Goal: Information Seeking & Learning: Compare options

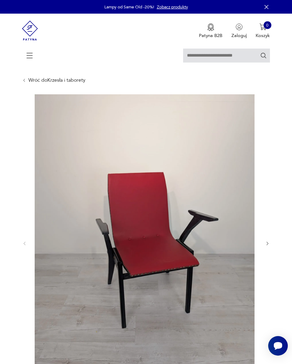
click at [54, 83] on link "Wróć do Krzesła i taborety" at bounding box center [56, 81] width 57 height 6
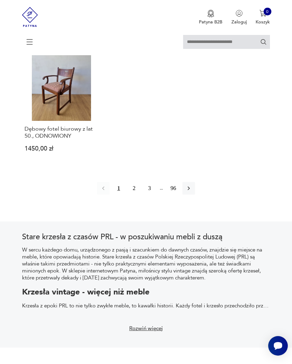
scroll to position [921, 0]
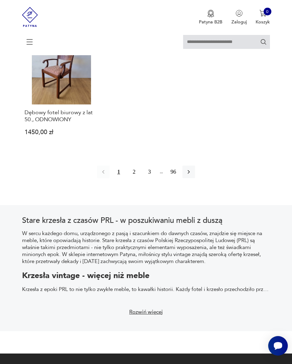
click at [193, 178] on button "button" at bounding box center [188, 172] width 13 height 13
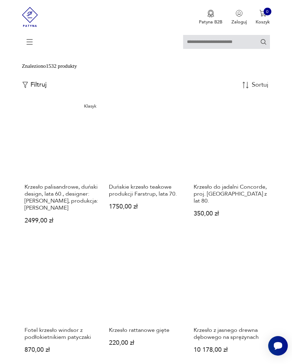
scroll to position [135, 0]
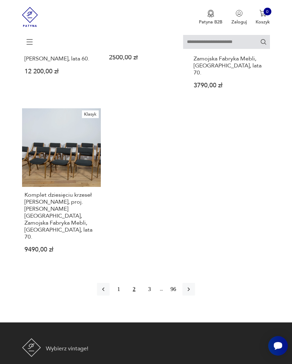
click at [179, 290] on button "96" at bounding box center [173, 289] width 13 height 13
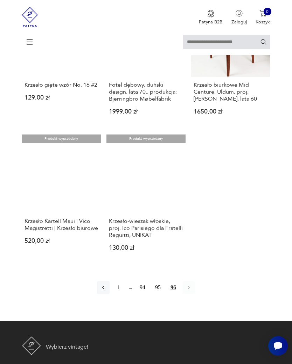
scroll to position [690, 0]
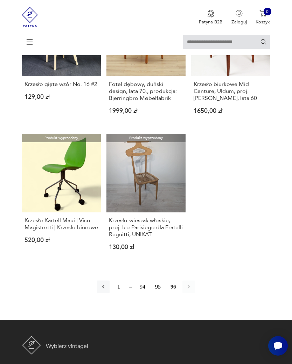
click at [161, 293] on button "95" at bounding box center [157, 287] width 13 height 13
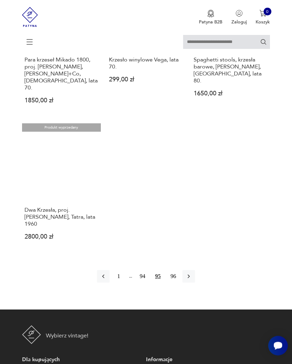
scroll to position [885, 0]
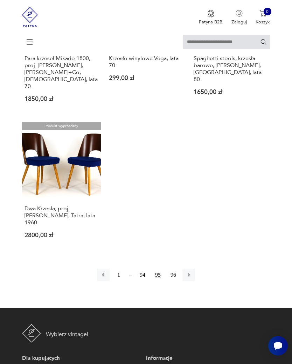
click at [145, 282] on button "94" at bounding box center [142, 275] width 13 height 13
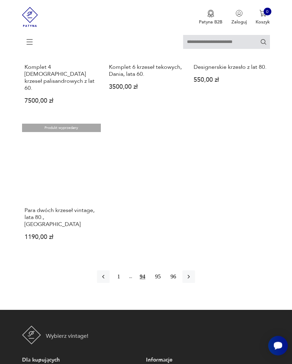
scroll to position [867, 0]
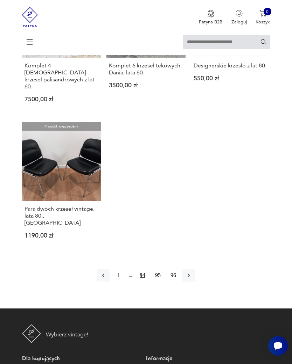
click at [99, 279] on button "button" at bounding box center [103, 275] width 13 height 13
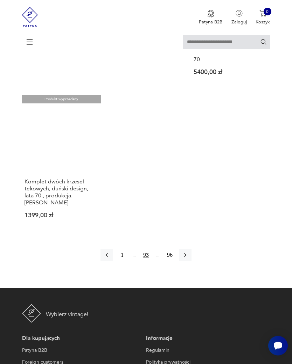
scroll to position [873, 0]
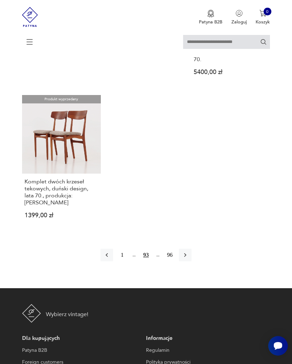
click at [100, 262] on button "button" at bounding box center [106, 255] width 13 height 13
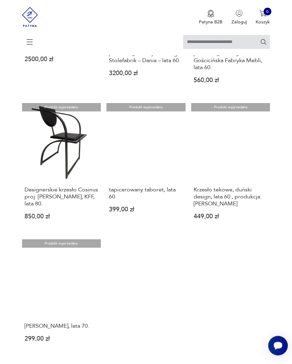
scroll to position [743, 0]
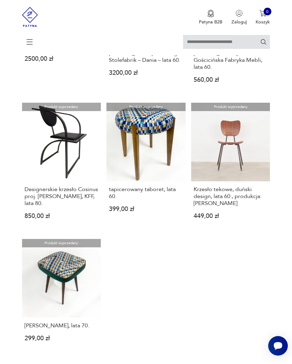
click at [63, 175] on link "Produkt wyprzedany Designerskie krzesło Cosinus proj. Karl-Friedrich Forster, K…" at bounding box center [61, 166] width 79 height 127
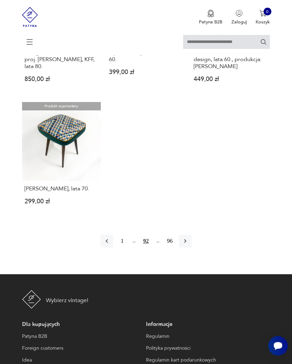
scroll to position [880, 0]
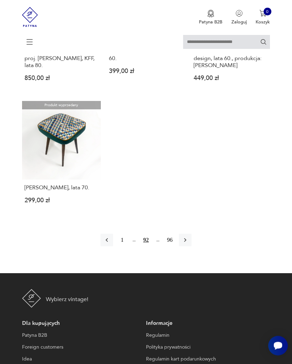
click at [103, 244] on icon "button" at bounding box center [106, 240] width 7 height 7
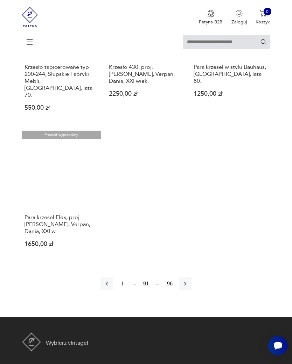
scroll to position [854, 0]
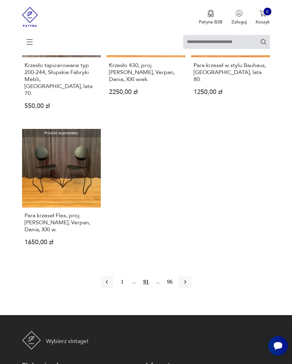
click at [103, 289] on button "button" at bounding box center [106, 282] width 13 height 13
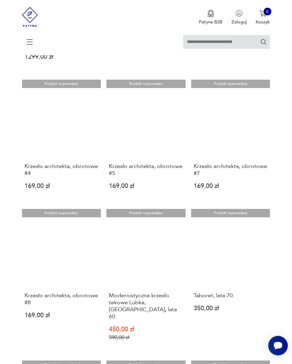
scroll to position [135, 0]
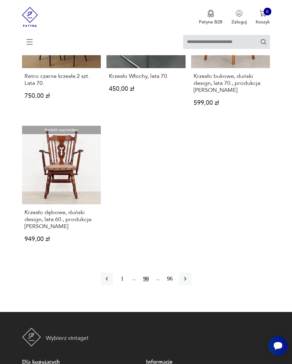
click at [107, 285] on button "button" at bounding box center [106, 279] width 13 height 13
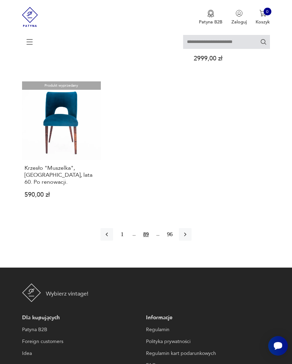
scroll to position [882, 0]
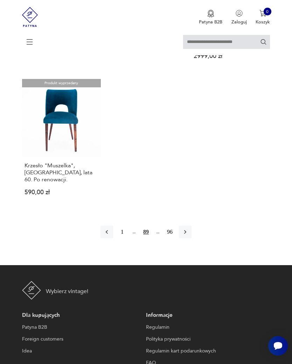
click at [103, 236] on icon "button" at bounding box center [106, 232] width 7 height 7
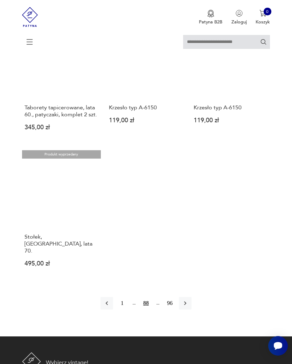
scroll to position [792, 0]
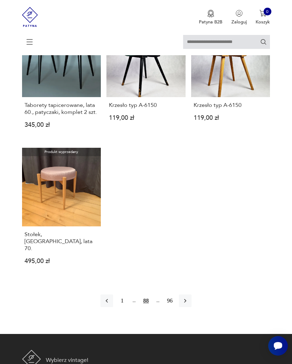
click at [120, 307] on button "1" at bounding box center [122, 301] width 13 height 13
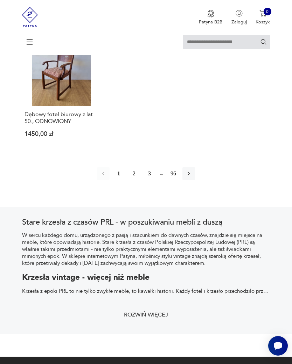
scroll to position [912, 0]
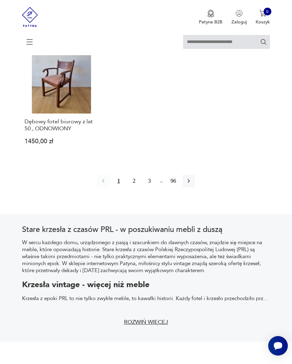
click at [154, 187] on button "3" at bounding box center [149, 181] width 13 height 13
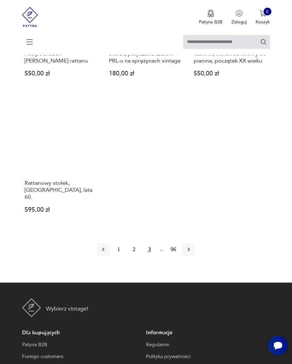
scroll to position [885, 0]
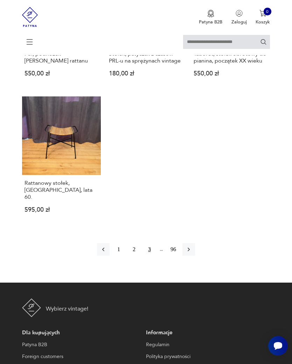
click at [192, 253] on icon "button" at bounding box center [188, 249] width 7 height 7
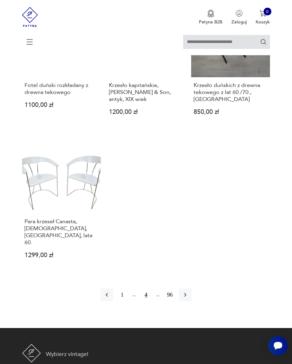
scroll to position [834, 0]
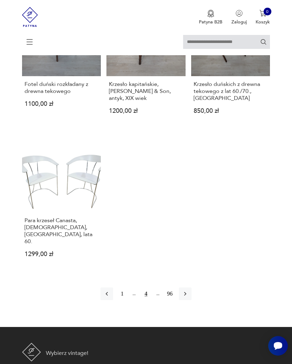
click at [189, 298] on icon "button" at bounding box center [185, 294] width 7 height 7
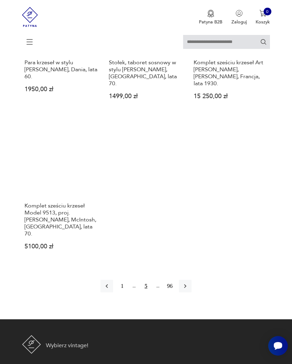
scroll to position [884, 0]
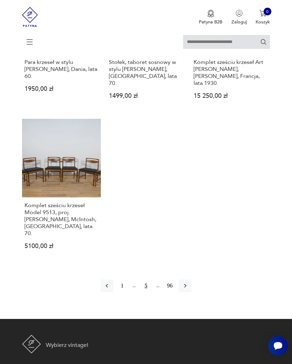
click at [189, 290] on icon "button" at bounding box center [185, 286] width 7 height 7
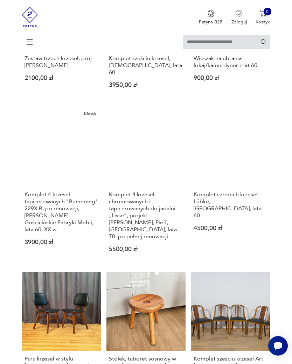
scroll to position [135, 0]
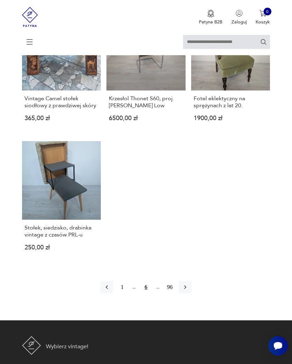
click at [186, 290] on icon "button" at bounding box center [185, 288] width 2 height 4
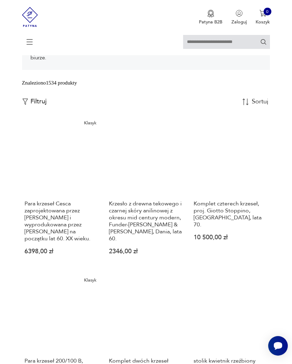
scroll to position [135, 0]
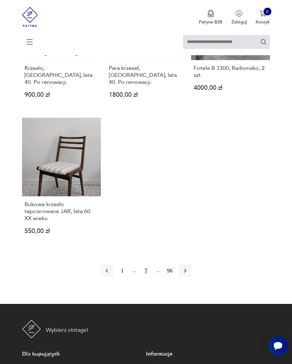
click at [191, 277] on button "button" at bounding box center [185, 271] width 13 height 13
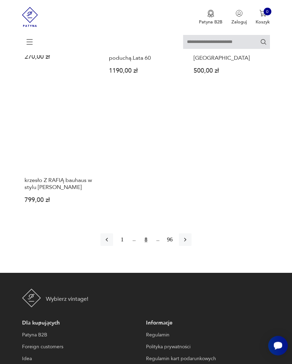
scroll to position [883, 0]
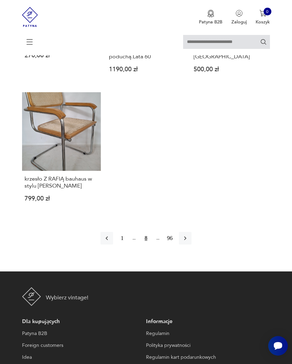
click at [189, 242] on icon "button" at bounding box center [185, 238] width 7 height 7
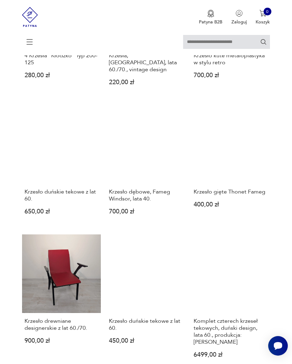
scroll to position [609, 0]
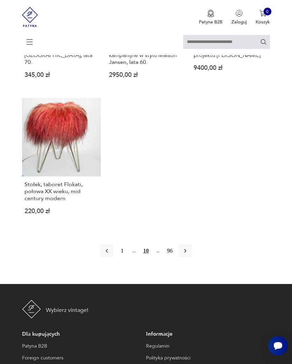
click at [190, 257] on button "button" at bounding box center [185, 251] width 13 height 13
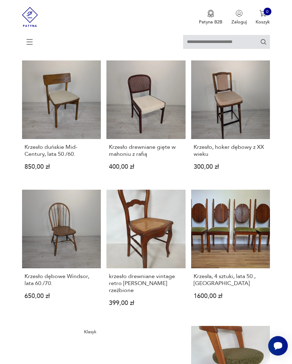
scroll to position [135, 0]
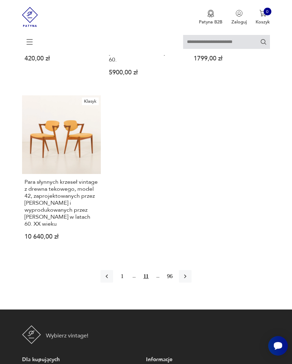
click at [189, 280] on icon "button" at bounding box center [185, 276] width 7 height 7
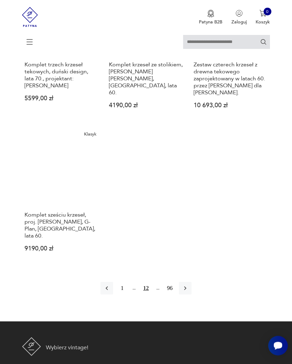
scroll to position [852, 0]
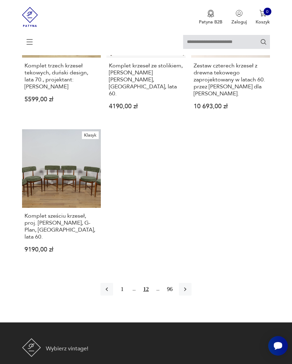
click at [189, 293] on icon "button" at bounding box center [185, 289] width 7 height 7
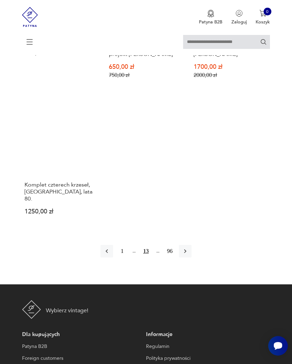
scroll to position [879, 0]
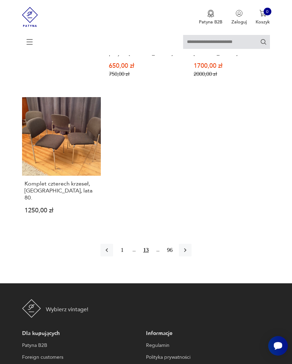
click at [189, 254] on icon "button" at bounding box center [185, 250] width 7 height 7
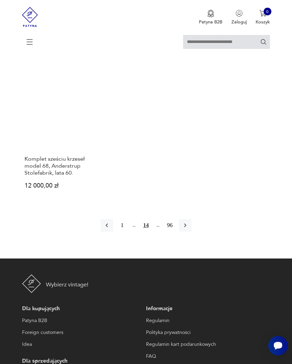
scroll to position [883, 0]
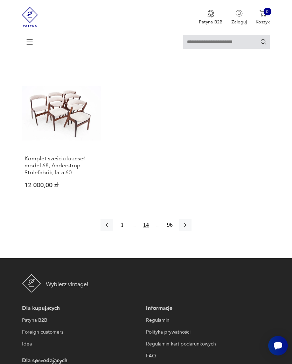
click at [188, 229] on icon "button" at bounding box center [185, 225] width 7 height 7
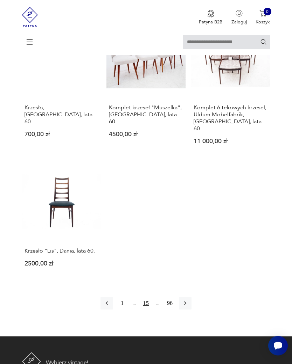
scroll to position [809, 0]
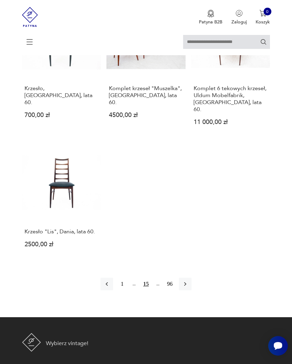
click at [189, 288] on icon "button" at bounding box center [185, 284] width 7 height 7
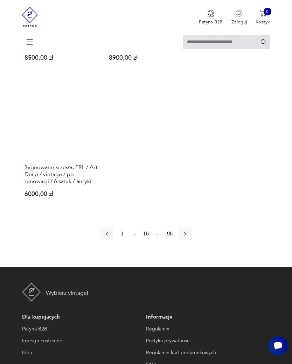
scroll to position [867, 0]
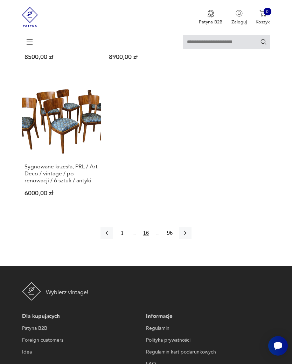
click at [189, 237] on icon "button" at bounding box center [185, 233] width 7 height 7
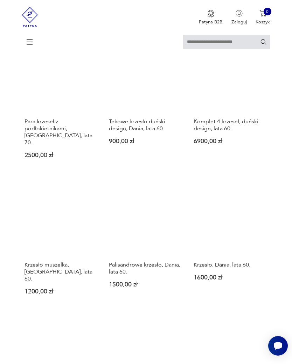
scroll to position [135, 0]
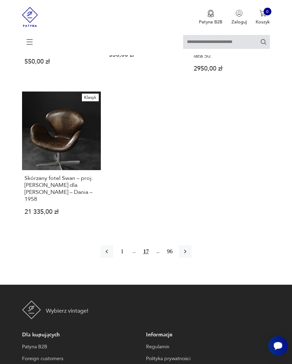
click at [189, 255] on icon "button" at bounding box center [185, 251] width 7 height 7
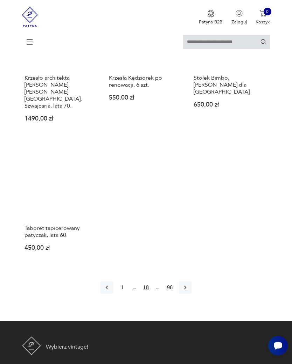
scroll to position [850, 0]
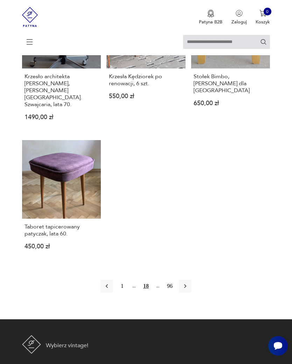
click at [189, 290] on icon "button" at bounding box center [185, 286] width 7 height 7
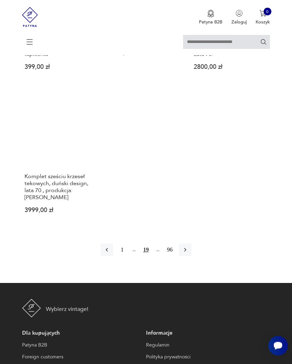
scroll to position [899, 0]
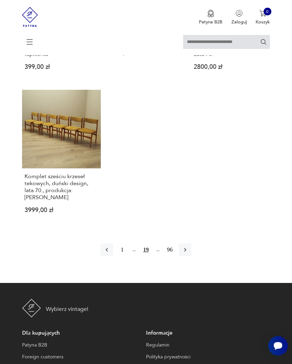
click at [189, 254] on icon "button" at bounding box center [185, 250] width 7 height 7
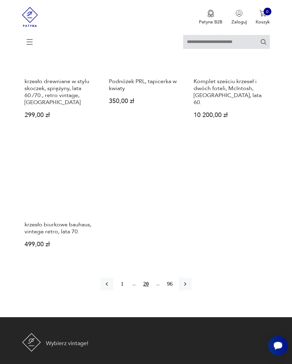
scroll to position [846, 0]
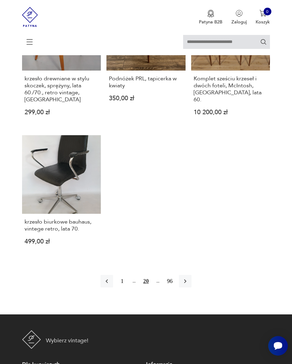
click at [189, 285] on icon "button" at bounding box center [185, 281] width 7 height 7
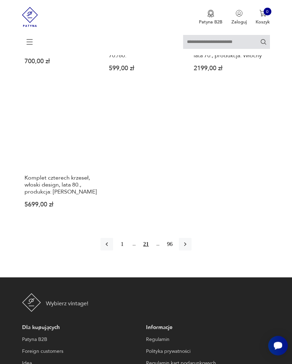
scroll to position [870, 0]
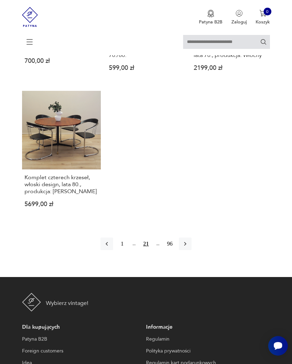
click at [189, 248] on icon "button" at bounding box center [185, 244] width 7 height 7
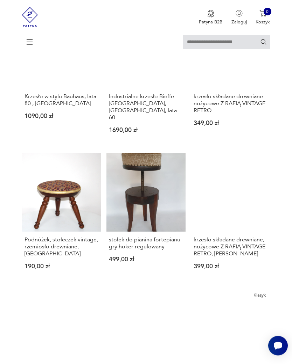
scroll to position [135, 0]
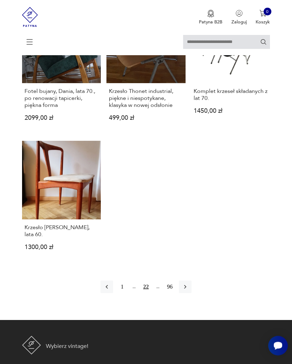
click at [189, 291] on icon "button" at bounding box center [185, 287] width 7 height 7
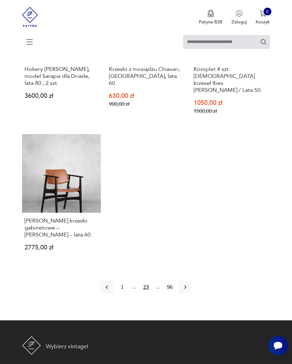
scroll to position [849, 0]
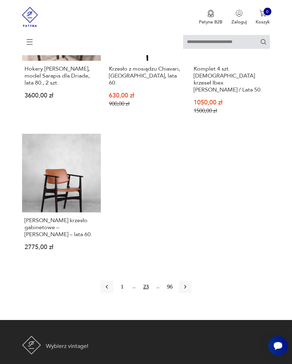
click at [191, 293] on button "button" at bounding box center [185, 287] width 13 height 13
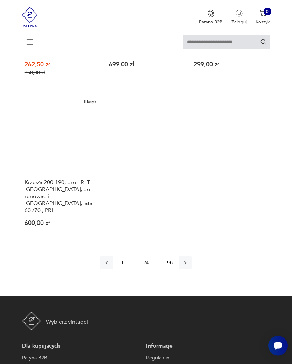
scroll to position [898, 0]
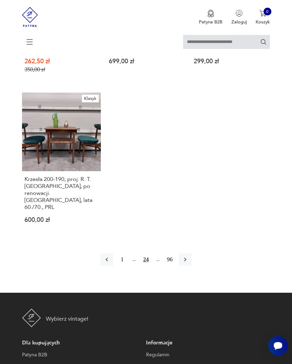
click at [189, 263] on icon "button" at bounding box center [185, 259] width 7 height 7
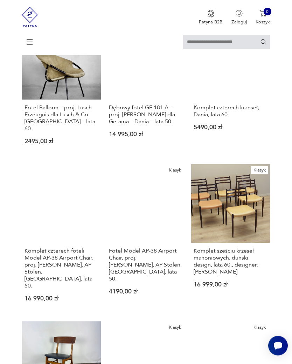
scroll to position [135, 0]
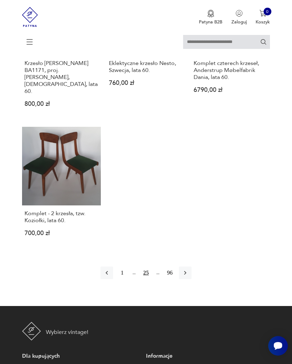
click at [189, 277] on icon "button" at bounding box center [185, 273] width 7 height 7
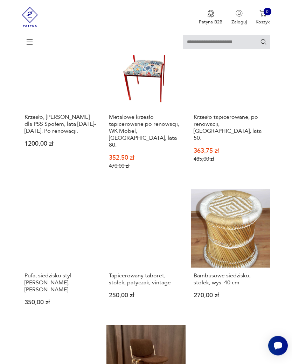
scroll to position [135, 0]
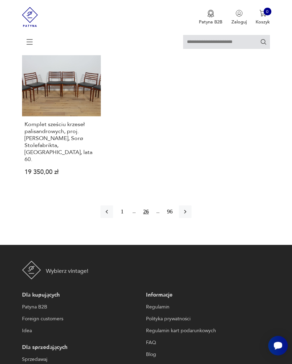
click at [205, 219] on div "1 26 96" at bounding box center [146, 212] width 248 height 13
click at [205, 218] on div "1 26 96" at bounding box center [146, 212] width 248 height 13
click at [189, 215] on icon "button" at bounding box center [185, 211] width 7 height 7
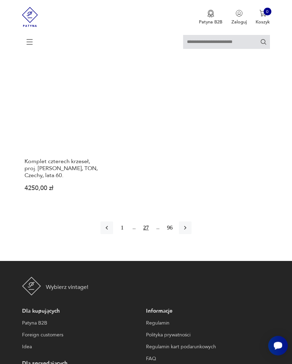
scroll to position [907, 0]
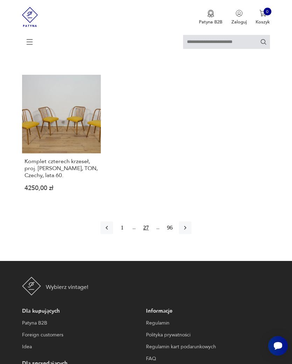
click at [189, 232] on icon "button" at bounding box center [185, 228] width 7 height 7
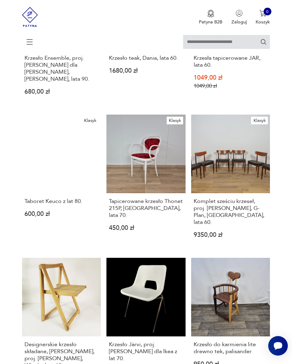
scroll to position [135, 0]
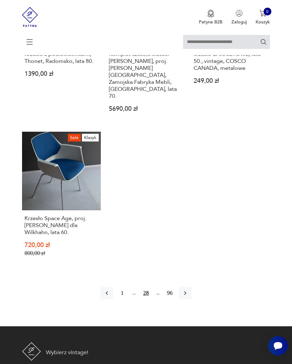
click at [189, 297] on icon "button" at bounding box center [185, 293] width 7 height 7
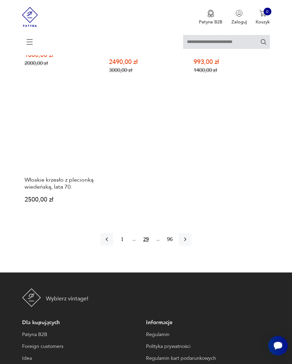
scroll to position [923, 0]
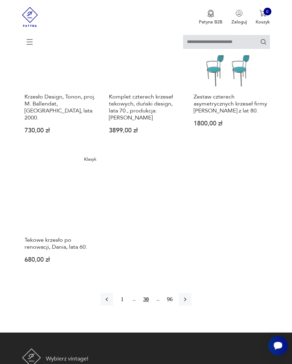
scroll to position [836, 0]
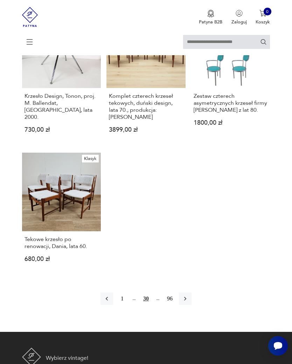
click at [190, 305] on button "button" at bounding box center [185, 299] width 13 height 13
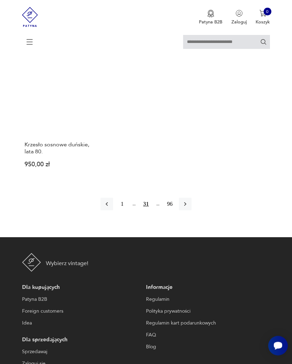
scroll to position [938, 0]
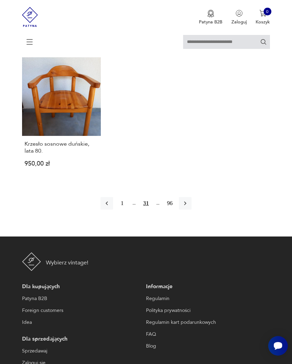
click at [189, 207] on icon "button" at bounding box center [185, 203] width 7 height 7
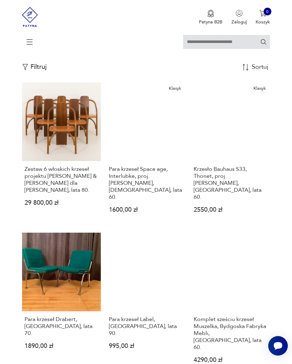
scroll to position [135, 0]
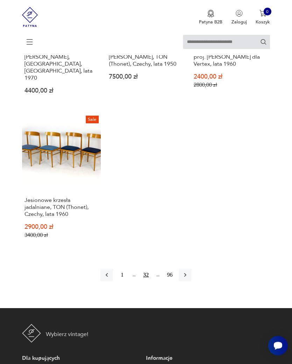
click at [186, 278] on icon "button" at bounding box center [185, 276] width 2 height 4
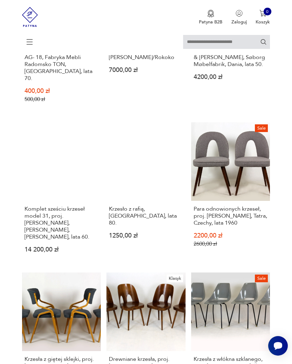
scroll to position [135, 0]
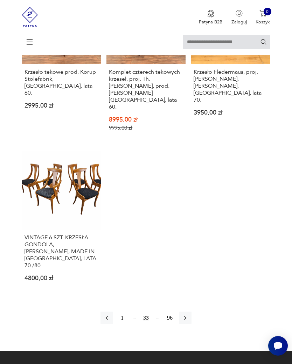
click at [189, 322] on icon "button" at bounding box center [185, 318] width 7 height 7
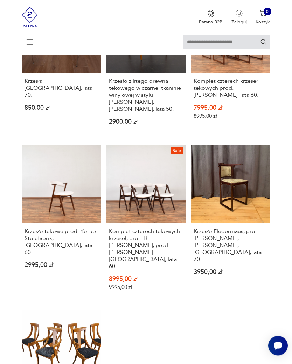
click at [189, 330] on div "Industrialne krzesło obrotowe, lata 1970 290,00 zł Komplet sześciu krzeseł Bras…" at bounding box center [146, 2] width 248 height 902
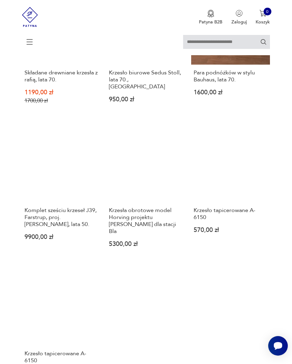
scroll to position [725, 0]
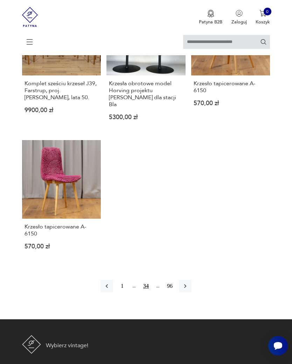
click at [189, 290] on icon "button" at bounding box center [185, 286] width 7 height 7
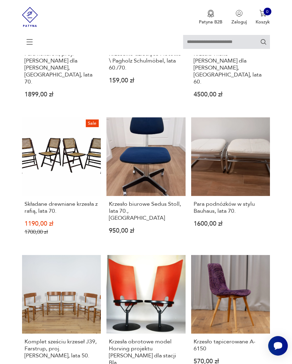
scroll to position [135, 0]
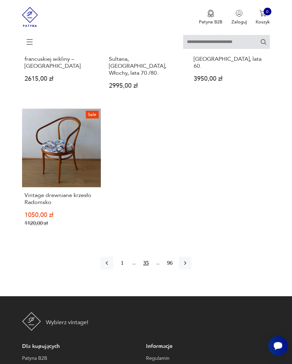
click at [191, 270] on button "button" at bounding box center [185, 263] width 13 height 13
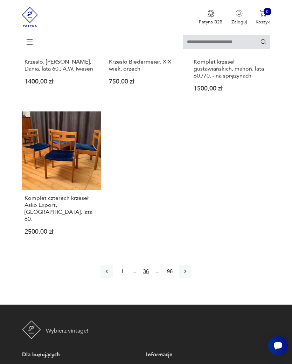
scroll to position [861, 0]
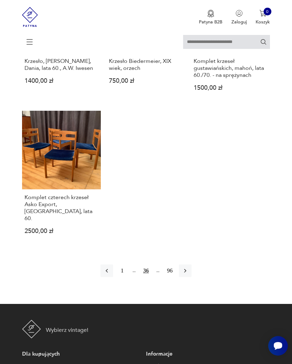
click at [189, 275] on icon "button" at bounding box center [185, 271] width 7 height 7
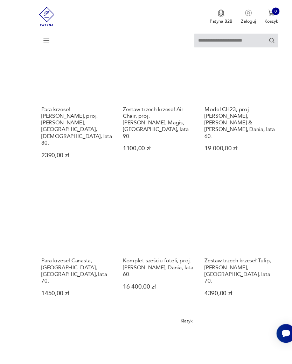
scroll to position [239, 0]
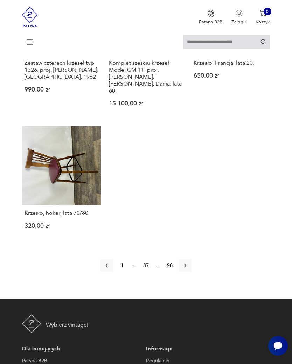
click at [189, 269] on icon "button" at bounding box center [185, 265] width 7 height 7
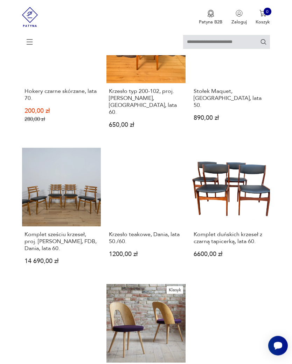
scroll to position [254, 0]
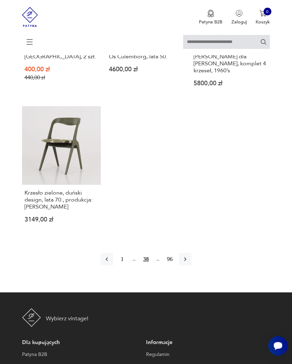
click at [191, 266] on button "button" at bounding box center [185, 259] width 13 height 13
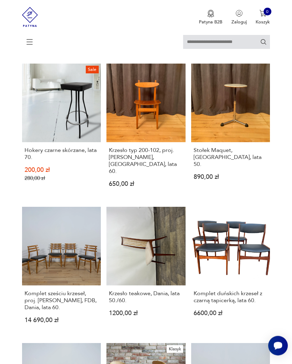
scroll to position [135, 0]
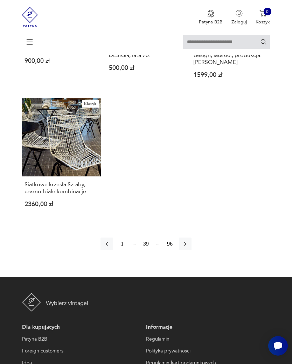
click at [189, 248] on icon "button" at bounding box center [185, 244] width 7 height 7
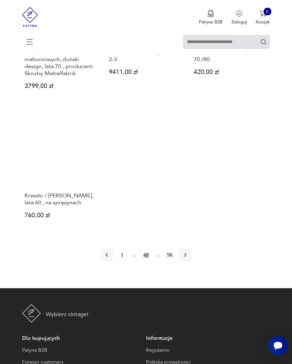
scroll to position [880, 0]
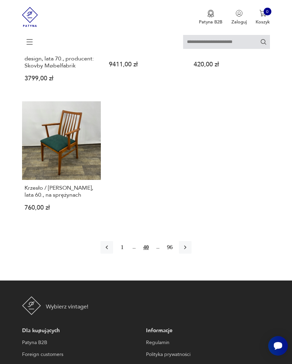
click at [191, 254] on button "button" at bounding box center [185, 247] width 13 height 13
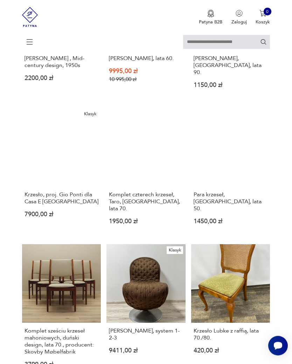
scroll to position [135, 0]
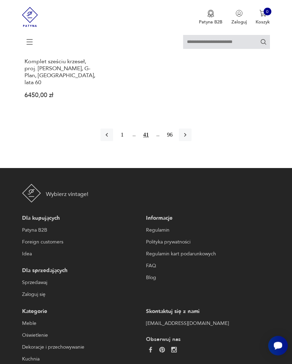
click at [189, 139] on icon "button" at bounding box center [185, 135] width 7 height 7
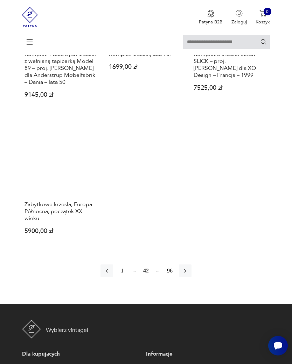
scroll to position [900, 0]
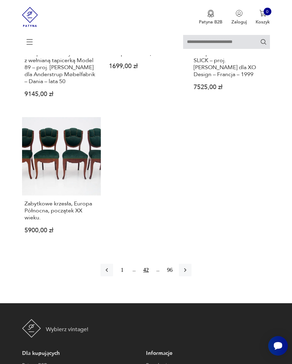
click at [189, 274] on icon "button" at bounding box center [185, 270] width 7 height 7
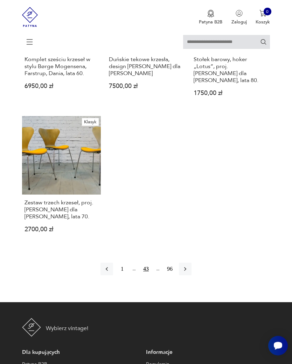
scroll to position [860, 0]
click at [191, 276] on button "button" at bounding box center [185, 269] width 13 height 13
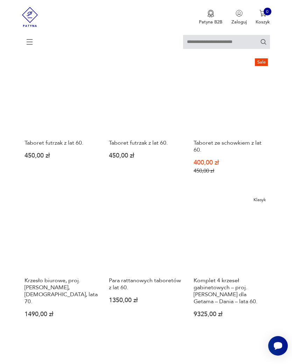
scroll to position [135, 0]
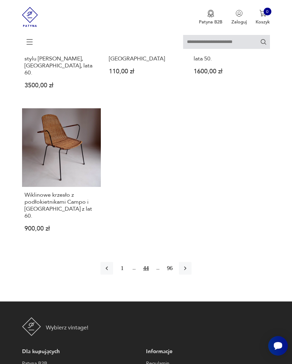
click at [191, 275] on button "button" at bounding box center [185, 268] width 13 height 13
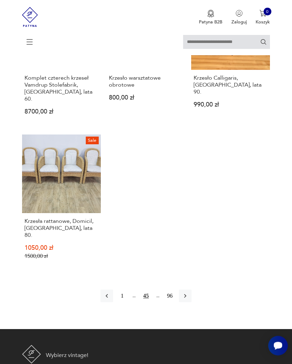
scroll to position [850, 0]
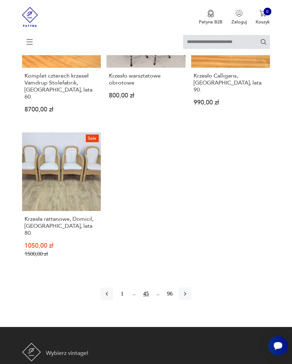
click at [191, 300] on button "button" at bounding box center [185, 294] width 13 height 13
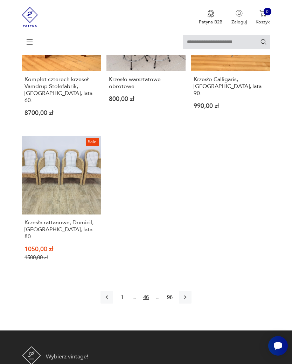
click at [190, 304] on button "button" at bounding box center [185, 297] width 13 height 13
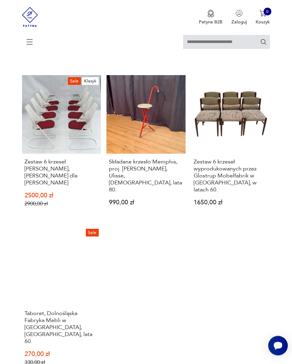
scroll to position [752, 0]
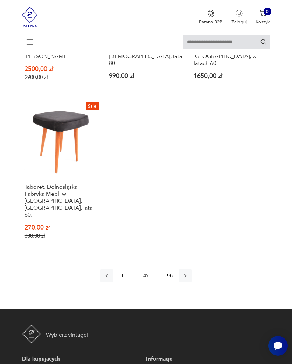
click at [189, 279] on icon "button" at bounding box center [185, 275] width 7 height 7
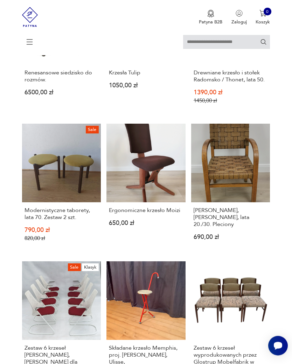
scroll to position [135, 0]
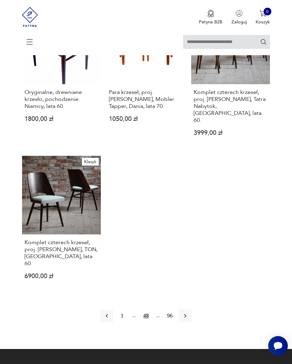
click at [191, 322] on button "button" at bounding box center [185, 316] width 13 height 13
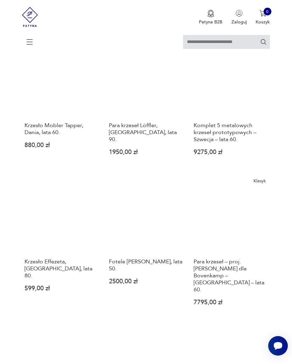
scroll to position [499, 0]
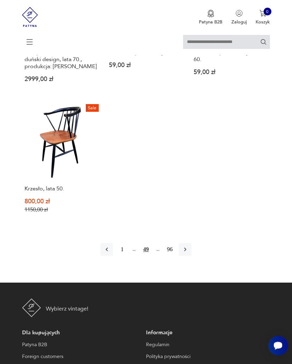
click at [191, 256] on button "button" at bounding box center [185, 250] width 13 height 13
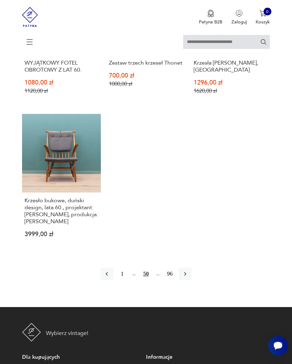
scroll to position [886, 0]
click at [191, 281] on button "button" at bounding box center [185, 274] width 13 height 13
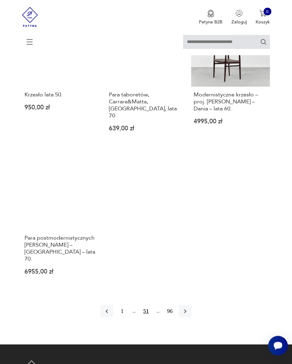
scroll to position [826, 0]
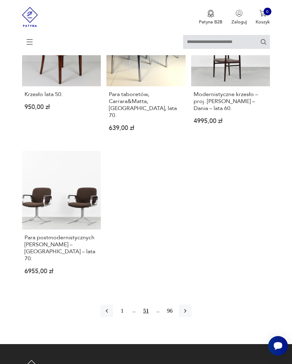
click at [189, 315] on icon "button" at bounding box center [185, 311] width 7 height 7
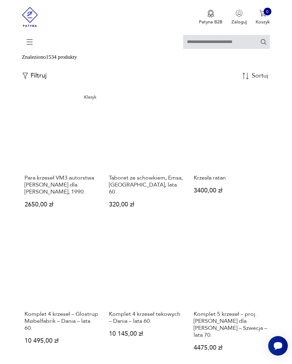
scroll to position [135, 0]
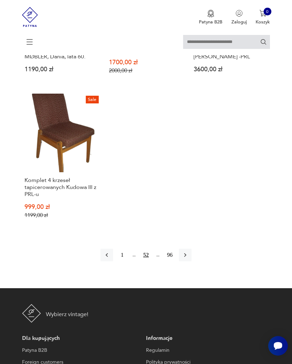
click at [189, 259] on icon "button" at bounding box center [185, 255] width 7 height 7
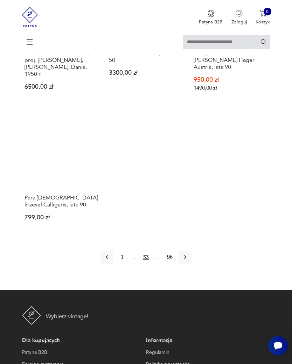
scroll to position [873, 0]
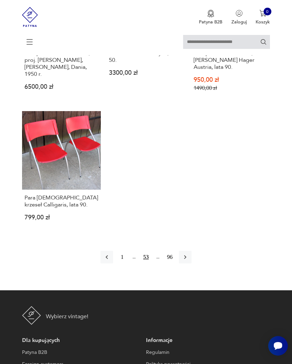
click at [191, 264] on button "button" at bounding box center [185, 257] width 13 height 13
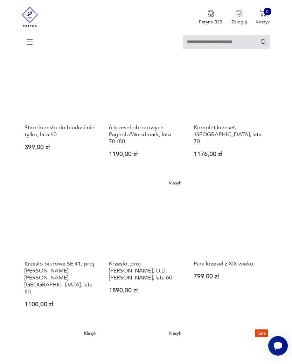
scroll to position [135, 0]
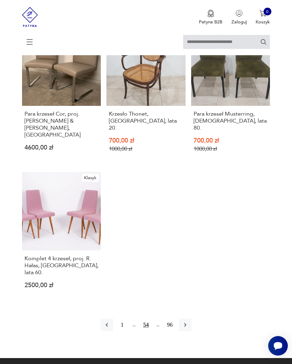
click at [191, 319] on button "button" at bounding box center [185, 325] width 13 height 13
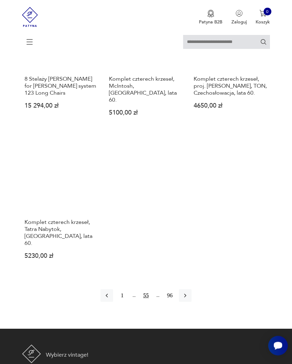
scroll to position [869, 0]
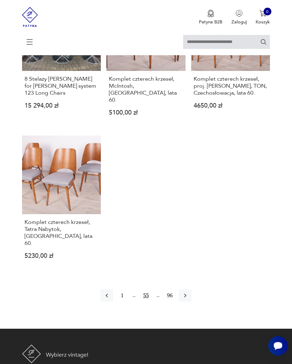
click at [189, 299] on icon "button" at bounding box center [185, 295] width 7 height 7
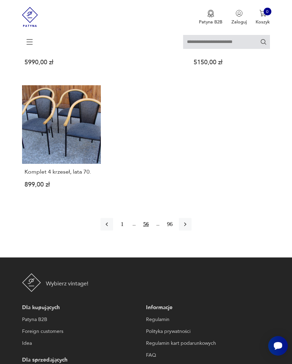
scroll to position [917, 0]
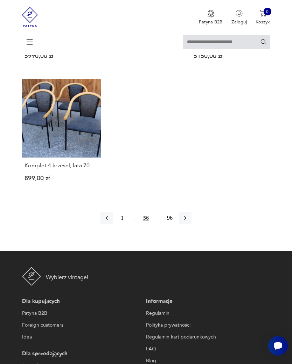
click at [189, 222] on icon "button" at bounding box center [185, 218] width 7 height 7
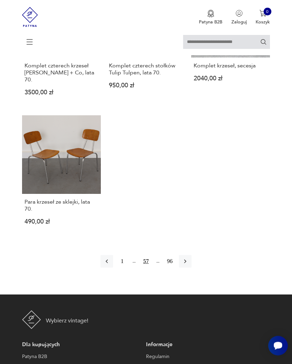
scroll to position [843, 0]
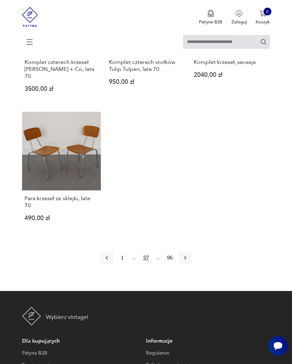
click at [186, 260] on icon "button" at bounding box center [185, 258] width 2 height 4
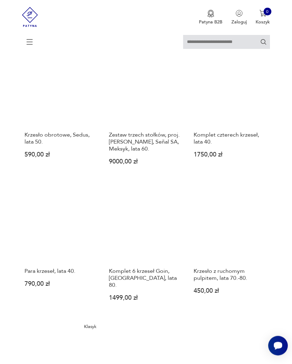
scroll to position [135, 0]
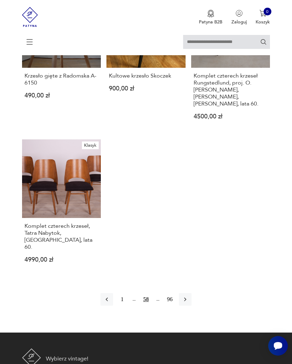
click at [191, 306] on button "button" at bounding box center [185, 299] width 13 height 13
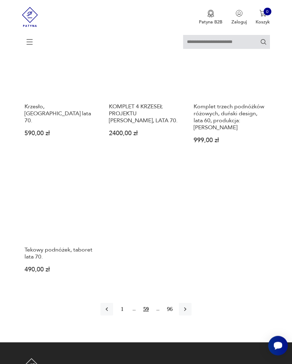
scroll to position [812, 0]
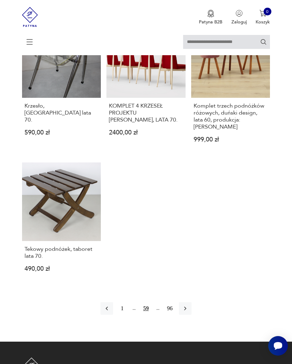
click at [191, 315] on button "button" at bounding box center [185, 309] width 13 height 13
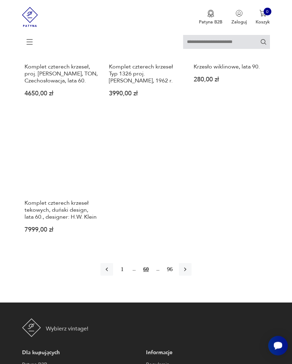
scroll to position [868, 0]
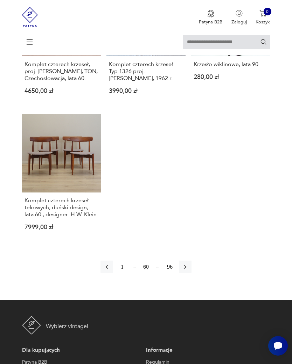
click at [187, 274] on button "button" at bounding box center [185, 267] width 13 height 13
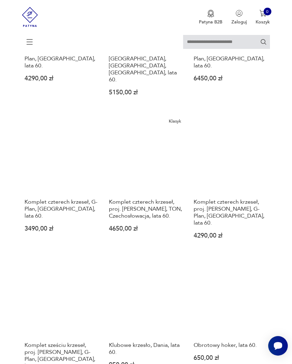
scroll to position [135, 0]
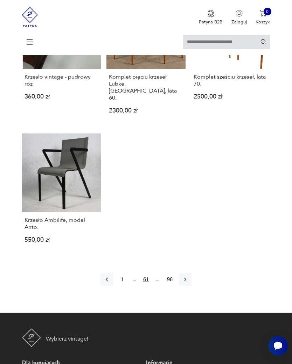
click at [189, 283] on icon "button" at bounding box center [185, 279] width 7 height 7
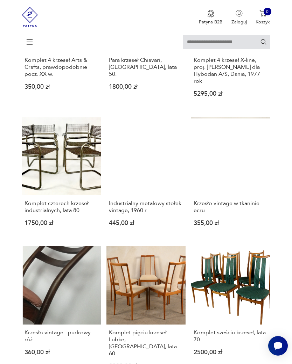
scroll to position [135, 0]
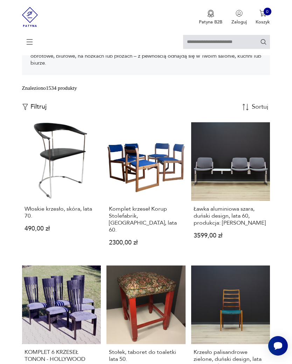
click at [63, 182] on link "Włoskie krzesło, skóra, lata 70. 490,00 zł" at bounding box center [61, 189] width 79 height 134
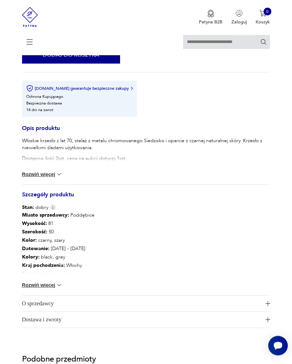
scroll to position [325, 0]
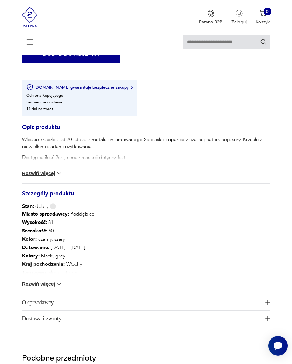
click at [63, 288] on img at bounding box center [59, 284] width 7 height 7
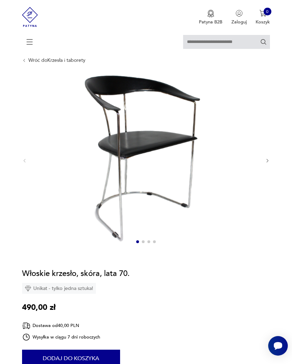
scroll to position [0, 0]
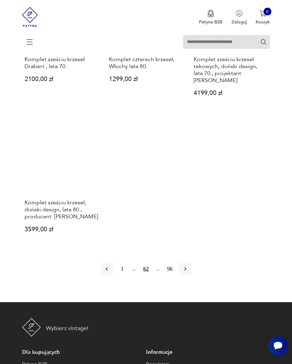
scroll to position [866, 0]
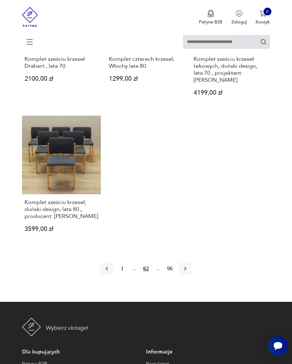
click at [189, 272] on icon "button" at bounding box center [185, 268] width 7 height 7
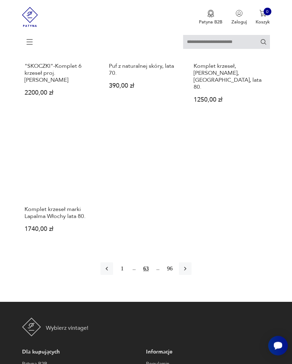
scroll to position [818, 0]
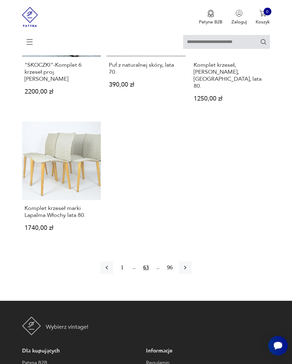
click at [189, 272] on icon "button" at bounding box center [185, 268] width 7 height 7
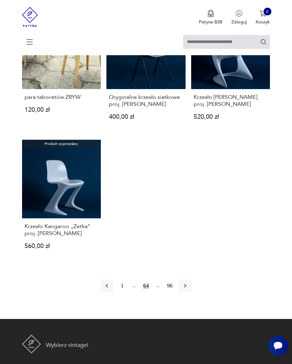
scroll to position [781, 0]
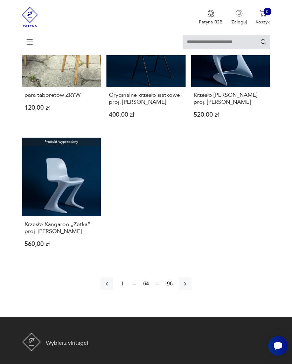
click at [186, 286] on icon "button" at bounding box center [185, 284] width 2 height 4
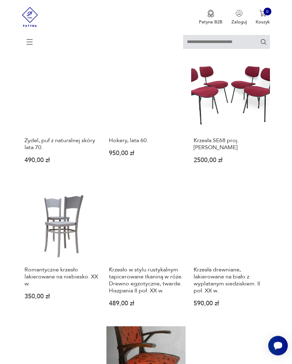
scroll to position [135, 0]
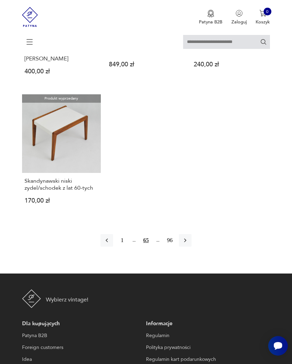
click at [189, 244] on icon "button" at bounding box center [185, 240] width 7 height 7
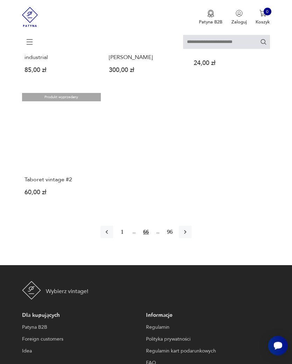
scroll to position [803, 0]
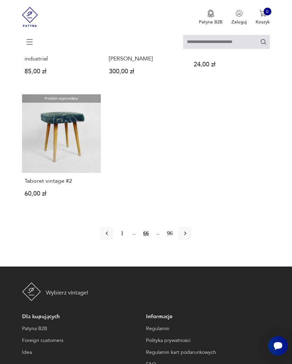
click at [189, 237] on icon "button" at bounding box center [185, 233] width 7 height 7
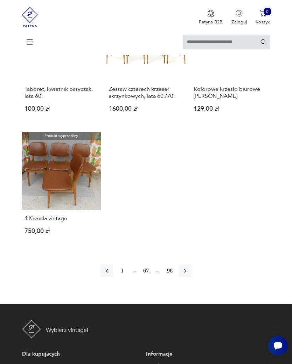
scroll to position [795, 0]
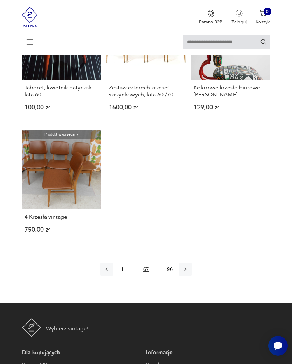
click at [189, 273] on icon "button" at bounding box center [185, 269] width 7 height 7
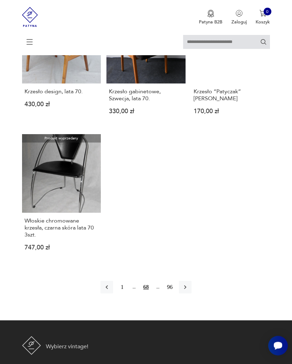
scroll to position [800, 0]
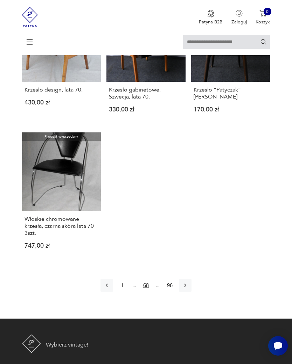
click at [189, 289] on icon "button" at bounding box center [185, 285] width 7 height 7
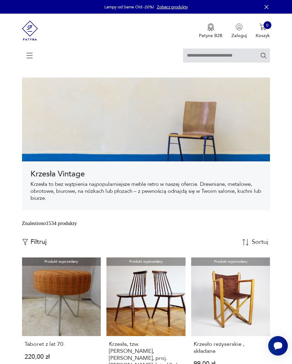
click at [265, 5] on icon "button" at bounding box center [266, 7] width 4 height 4
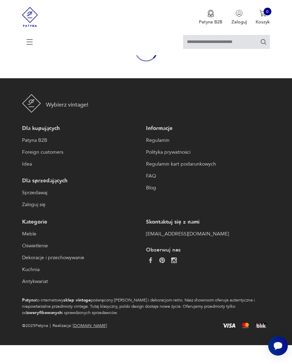
scroll to position [74, 0]
